Goal: Navigation & Orientation: Find specific page/section

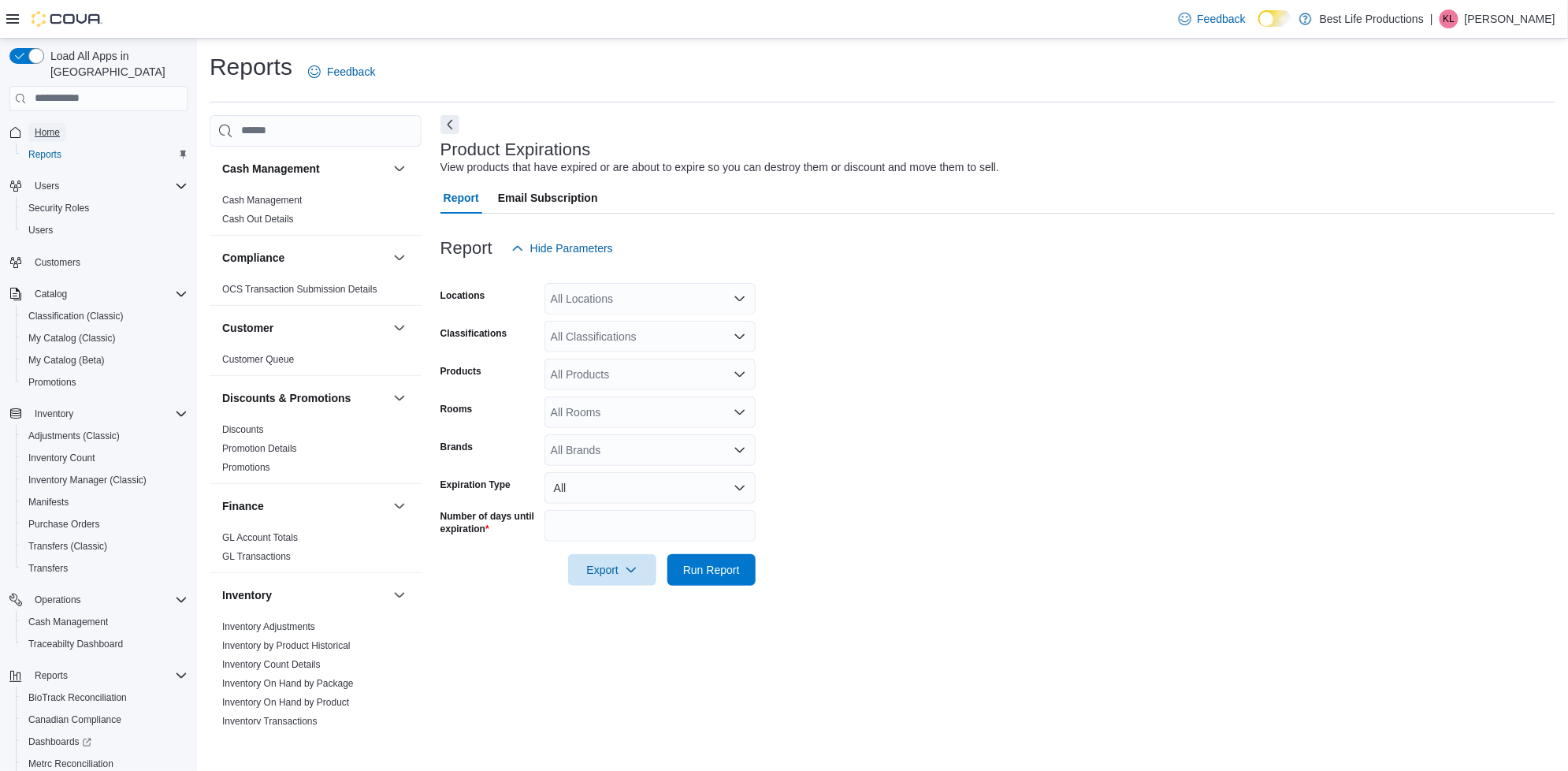
click at [51, 126] on span "Home" at bounding box center [47, 132] width 25 height 12
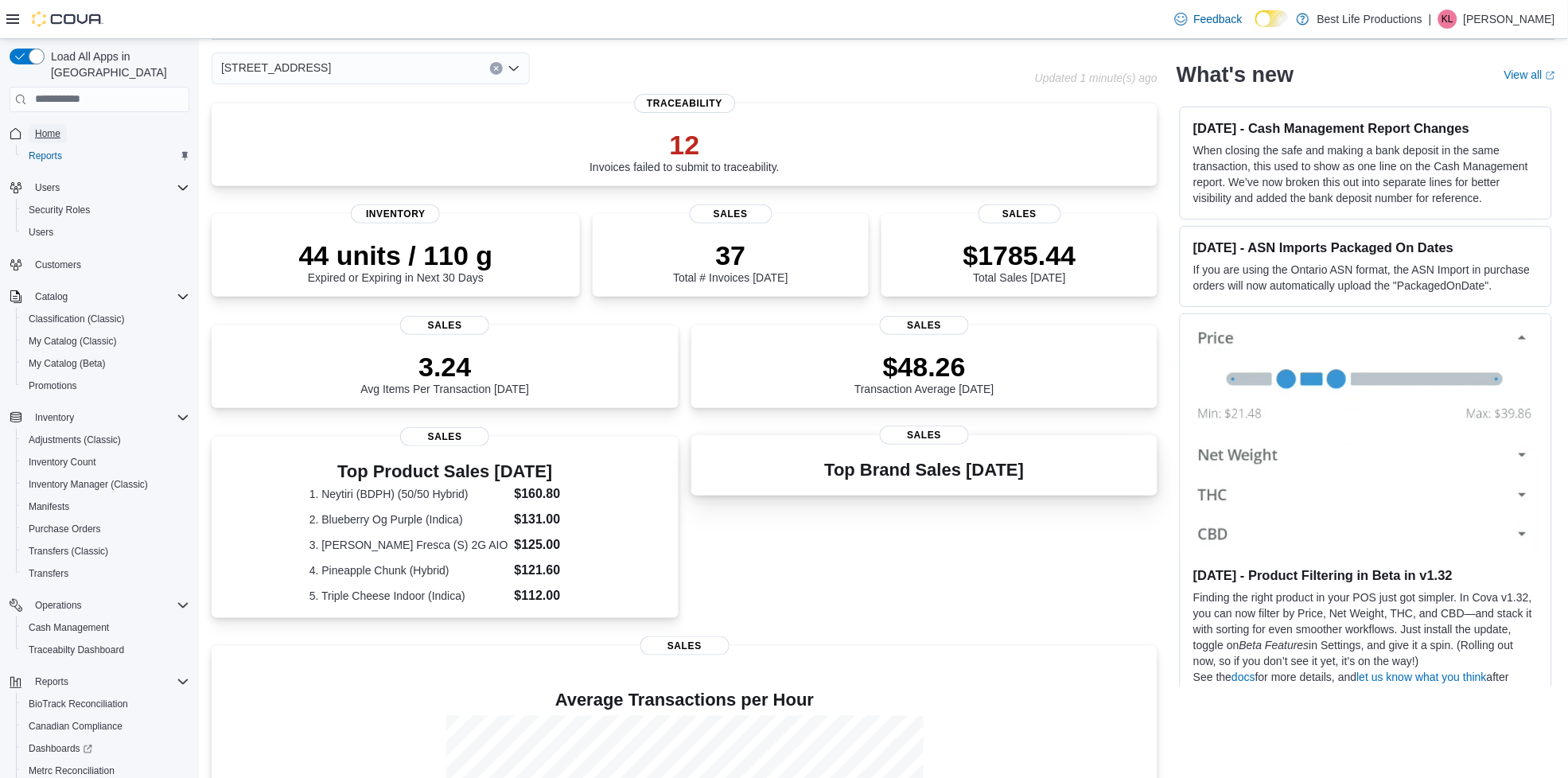
scroll to position [99, 0]
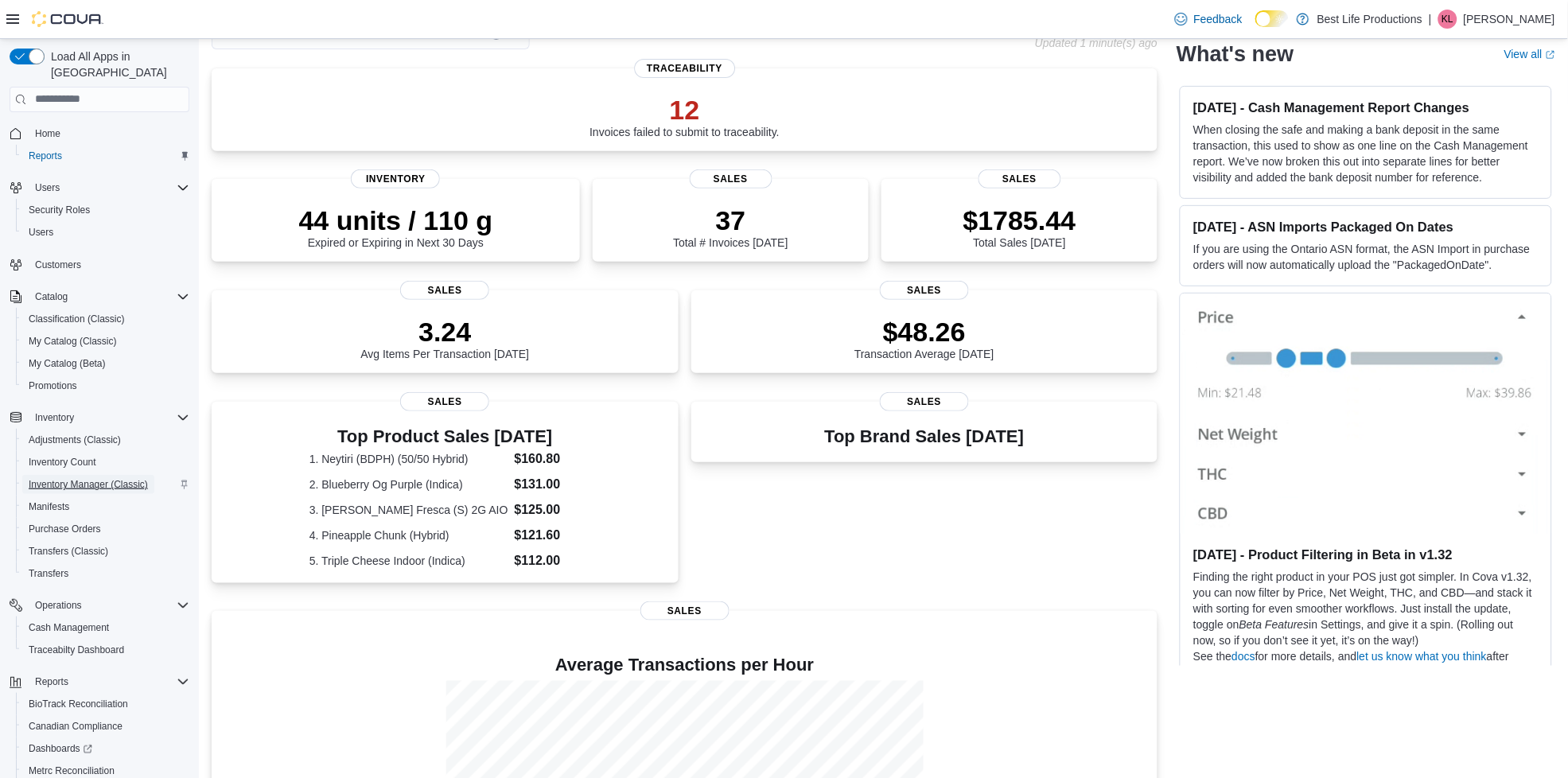
click at [68, 475] on span "Inventory Manager (Classic)" at bounding box center [88, 484] width 119 height 19
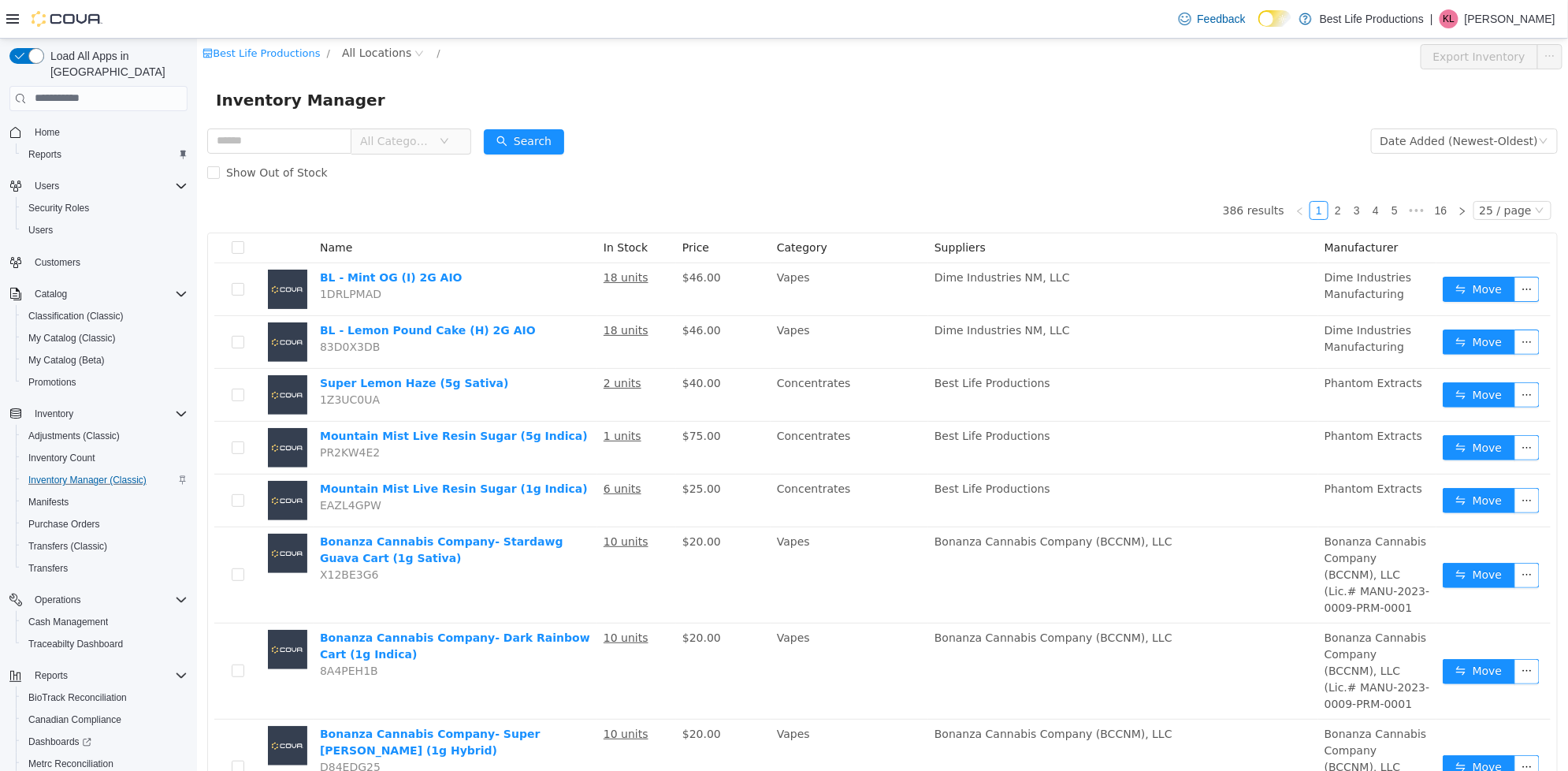
click at [431, 141] on span "All Categories" at bounding box center [394, 140] width 72 height 15
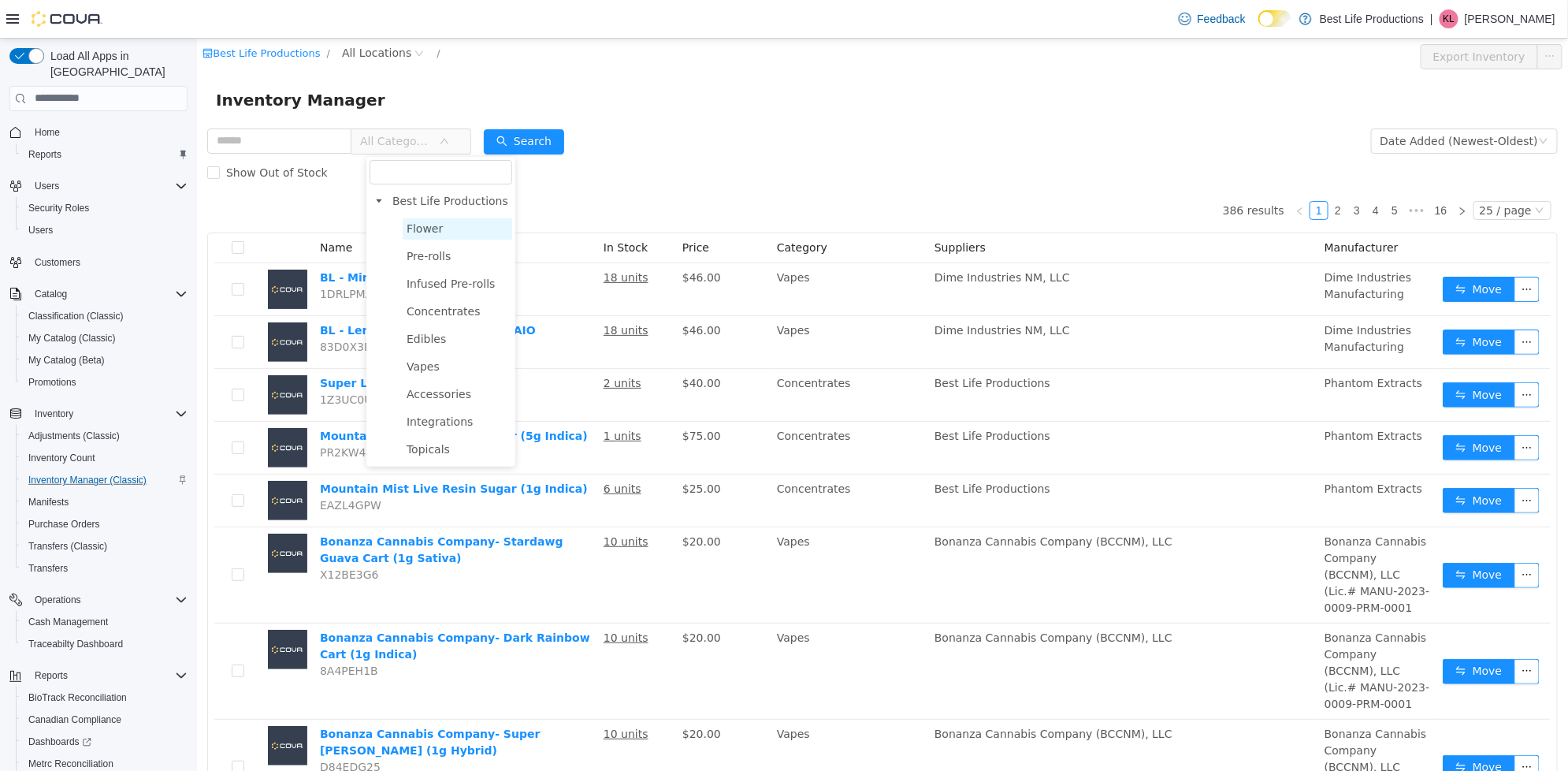
click at [425, 225] on span "Flower" at bounding box center [424, 228] width 36 height 12
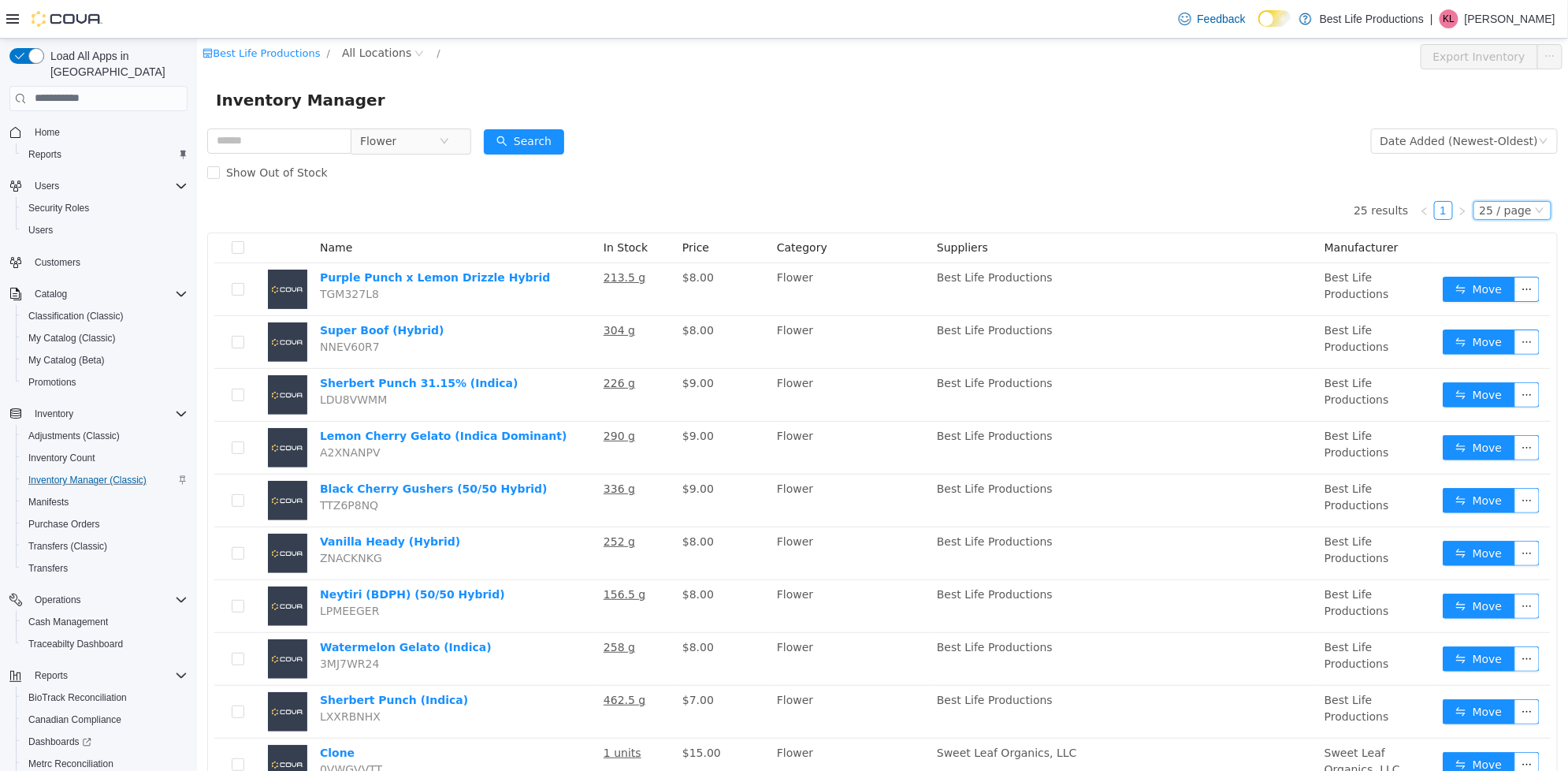
click at [1513, 216] on div "25 / page" at bounding box center [1505, 209] width 52 height 17
click at [1489, 310] on li "50 / page" at bounding box center [1503, 311] width 77 height 25
click at [1459, 143] on div "Date Added (Newest-Oldest)" at bounding box center [1459, 140] width 157 height 24
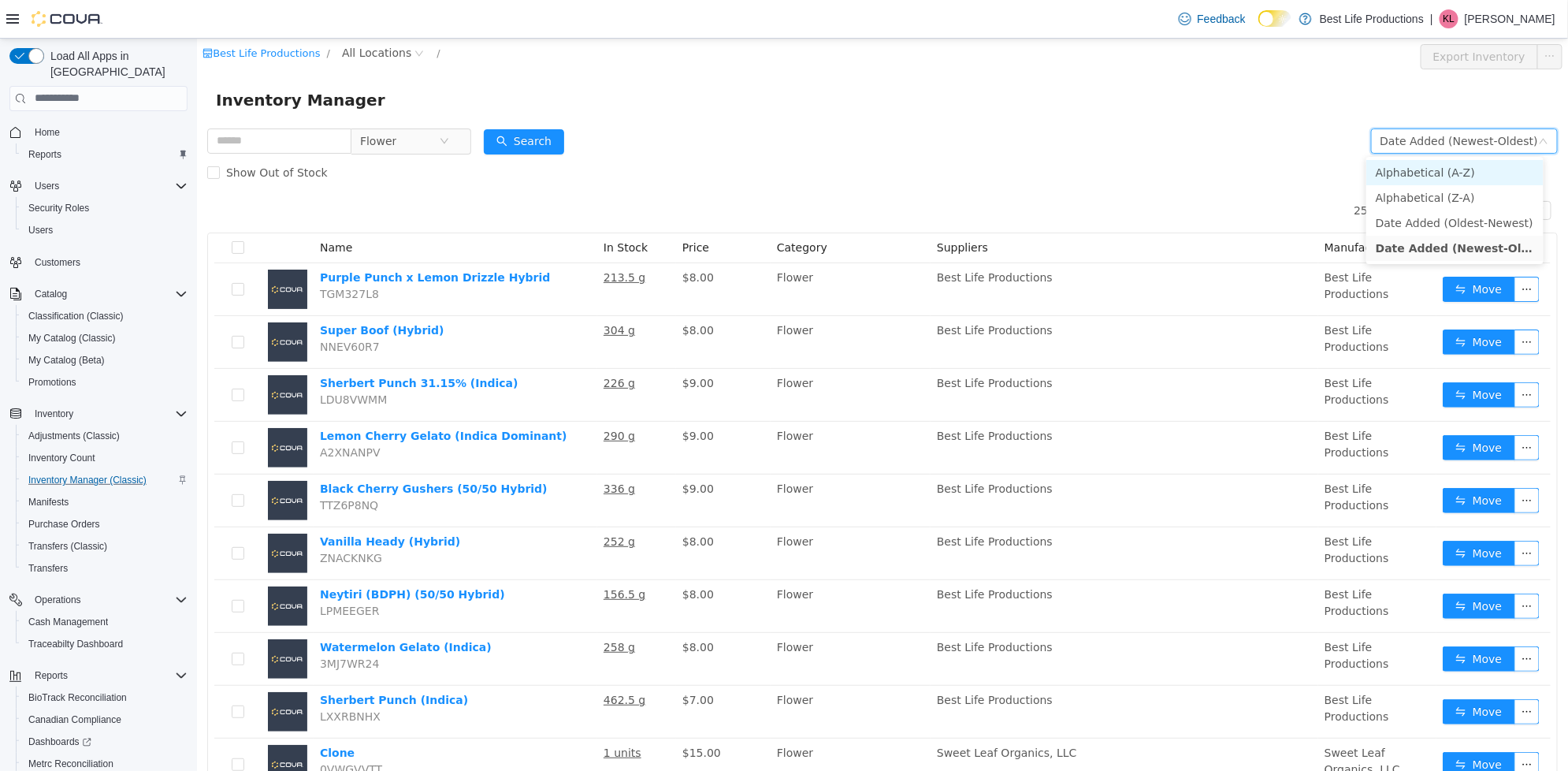
click at [1398, 178] on li "Alphabetical (A-Z)" at bounding box center [1454, 172] width 178 height 25
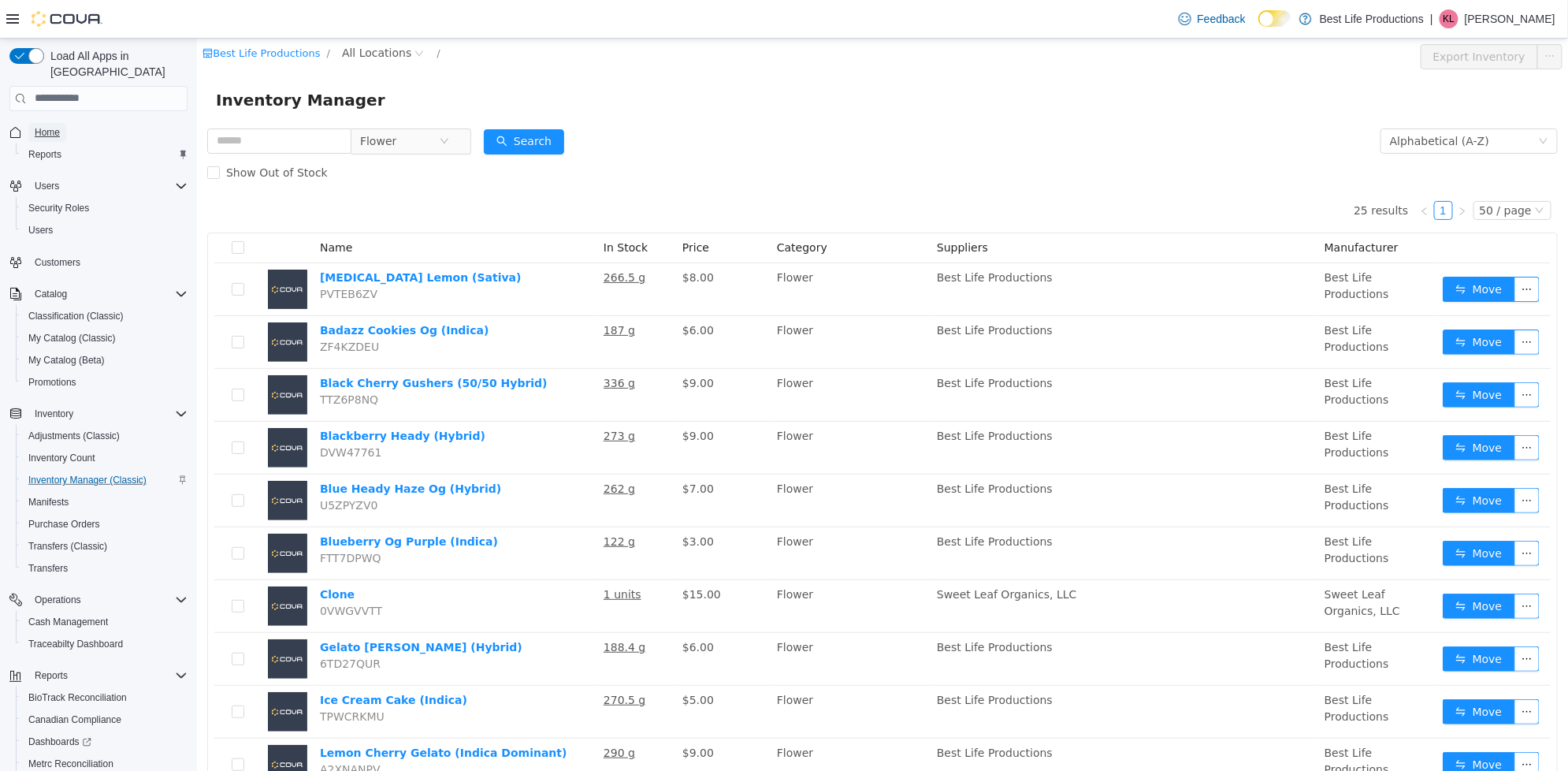
click at [52, 126] on span "Home" at bounding box center [47, 132] width 25 height 12
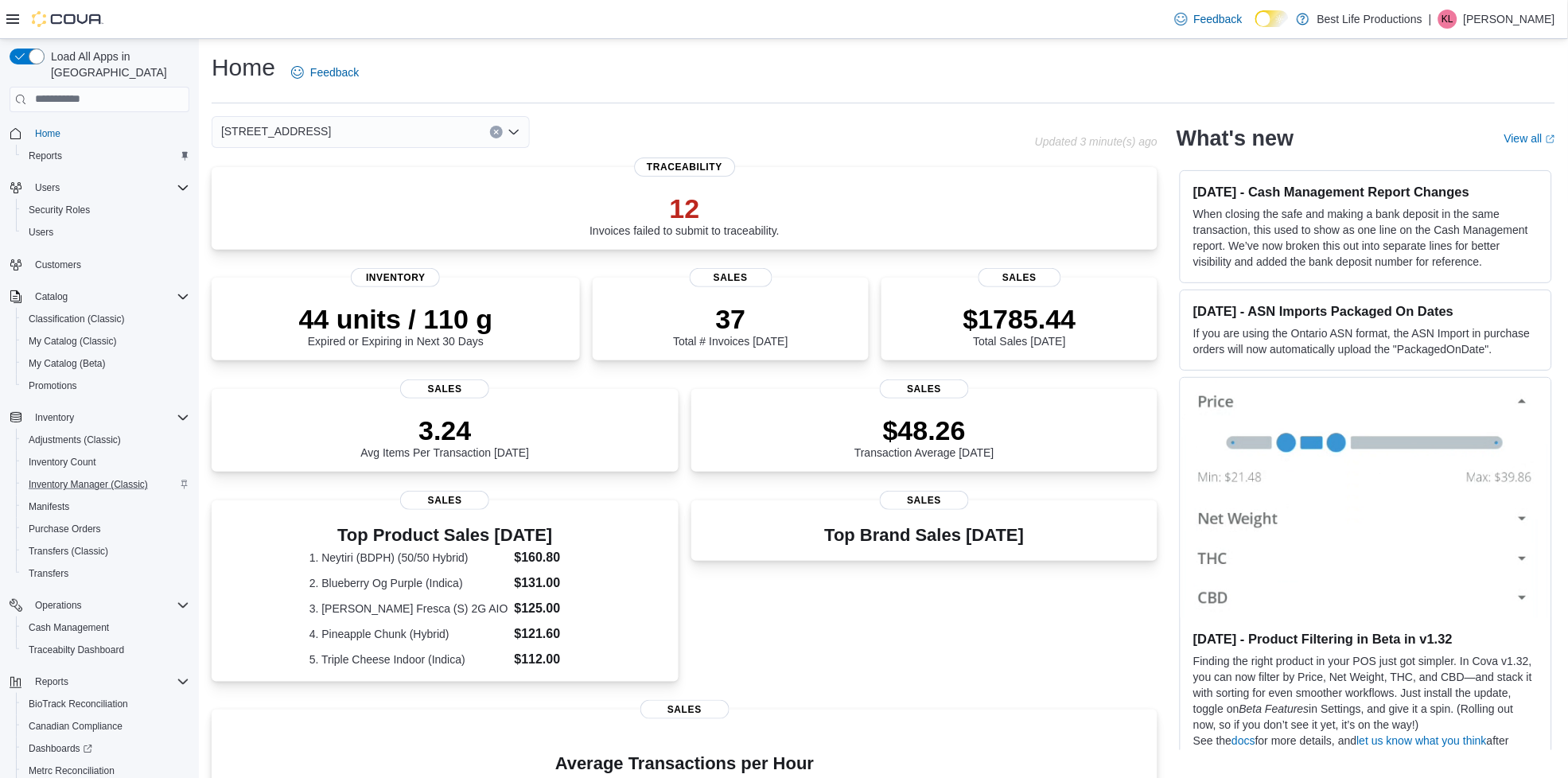
click at [1529, 11] on p "Kathy Levacy" at bounding box center [1509, 19] width 91 height 19
click at [1441, 155] on span "Sign Out" at bounding box center [1453, 157] width 43 height 16
